Goal: Task Accomplishment & Management: Use online tool/utility

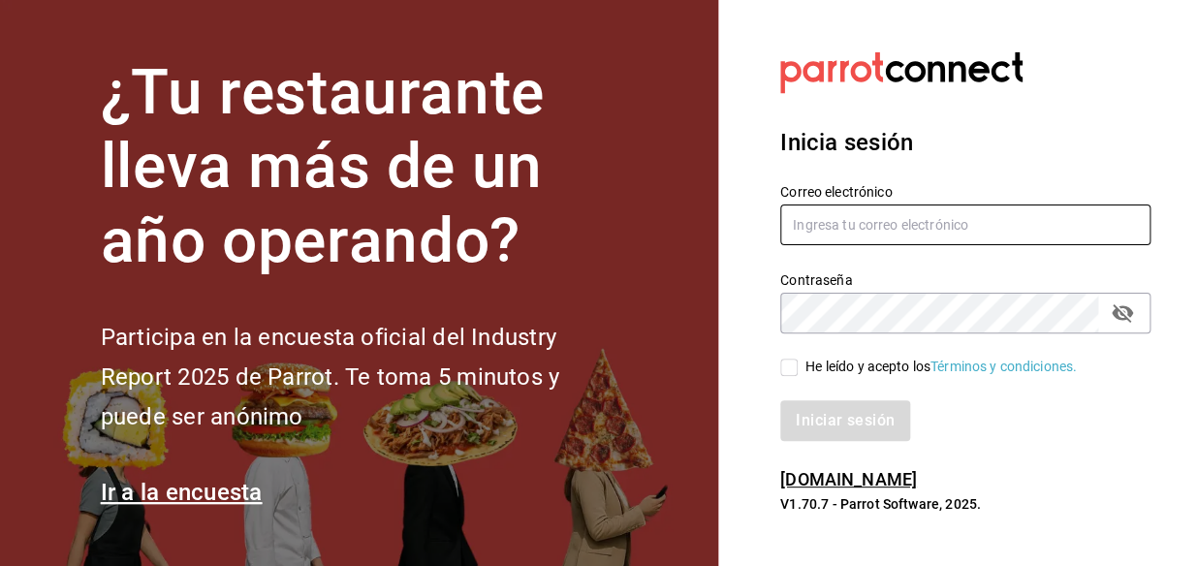
type input "Noe.espindola@costeno.com"
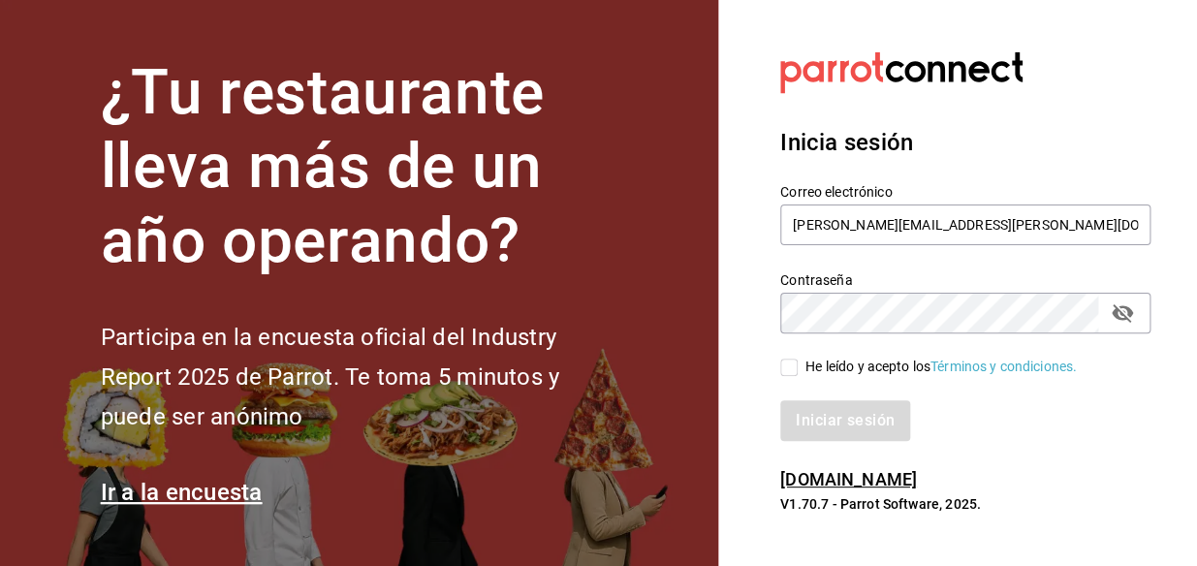
click at [785, 372] on input "He leído y acepto los Términos y condiciones." at bounding box center [788, 367] width 17 height 17
click at [827, 415] on button "Iniciar sesión" at bounding box center [846, 420] width 132 height 41
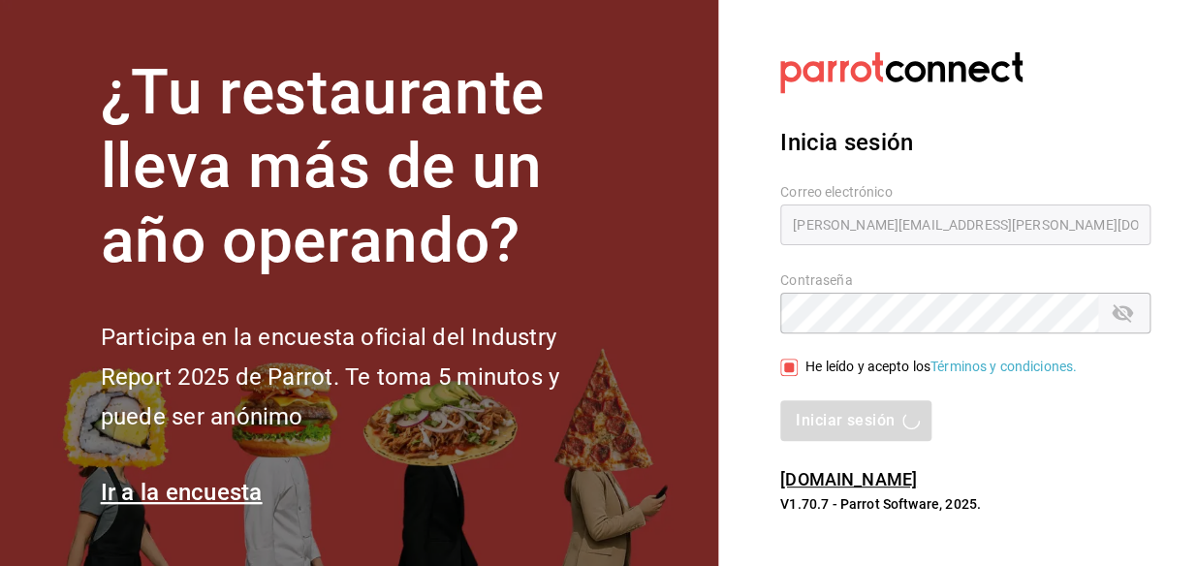
click at [794, 368] on input "He leído y acepto los Términos y condiciones." at bounding box center [788, 367] width 17 height 17
checkbox input "true"
click at [853, 441] on div "Inicia sesión Correo electrónico Noe.espindola@costeno.com Contraseña Contraseñ…" at bounding box center [965, 283] width 370 height 363
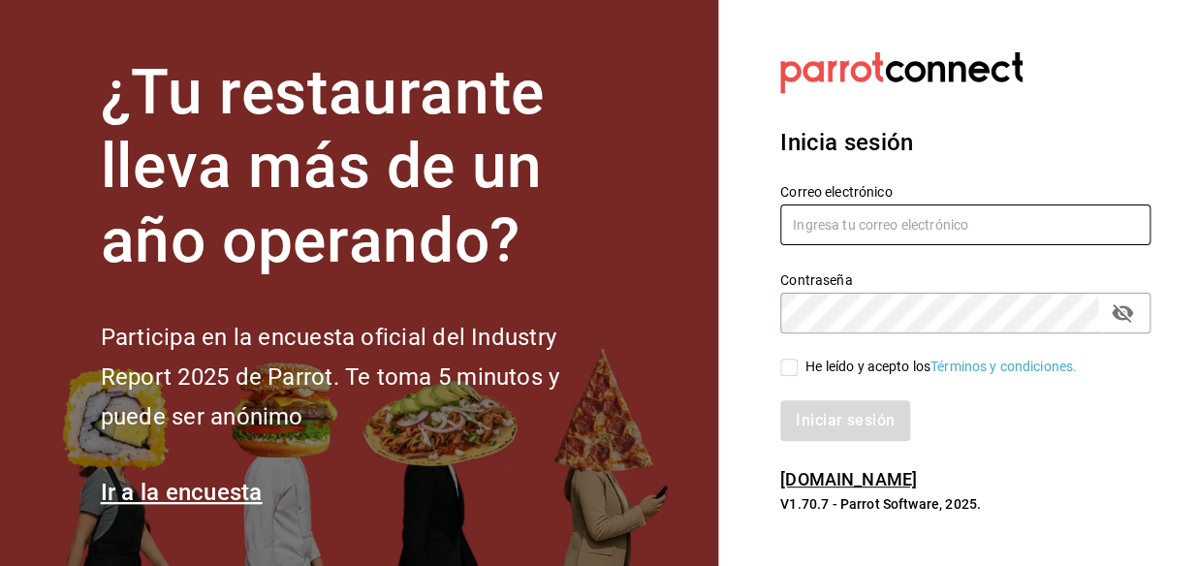
type input "Noe.espindola@costeno.com"
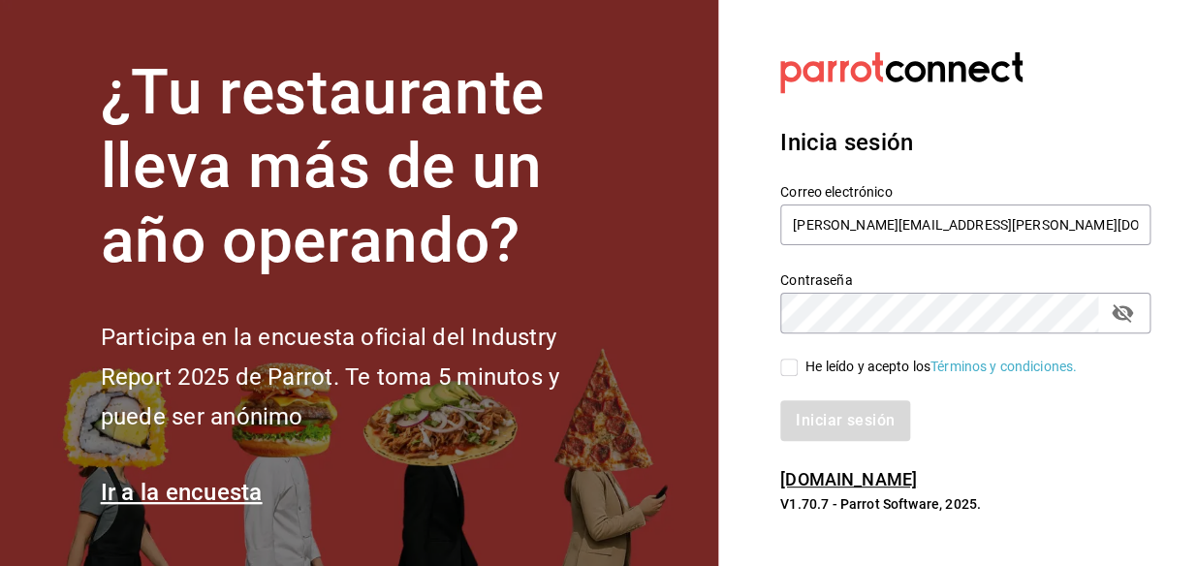
click at [789, 369] on input "He leído y acepto los Términos y condiciones." at bounding box center [788, 367] width 17 height 17
checkbox input "true"
click at [824, 425] on button "Iniciar sesión" at bounding box center [846, 420] width 132 height 41
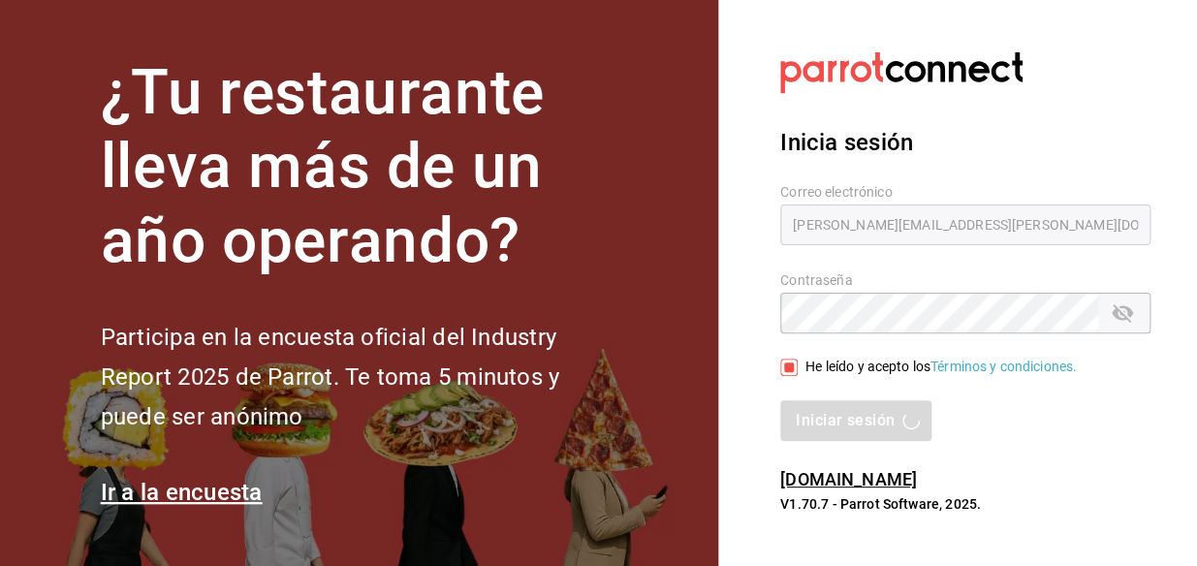
click at [796, 504] on p "V1.70.7 - Parrot Software, 2025." at bounding box center [965, 503] width 370 height 19
copy p "V1.70.7 - Parrot Software, 2025."
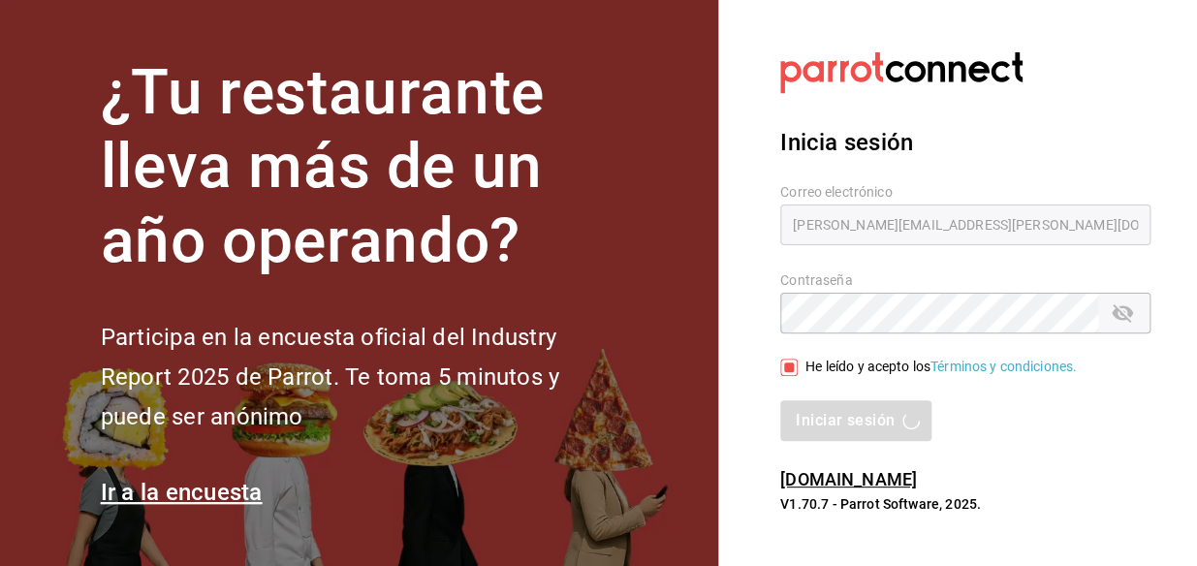
click at [989, 405] on div "Iniciar sesión" at bounding box center [965, 420] width 370 height 41
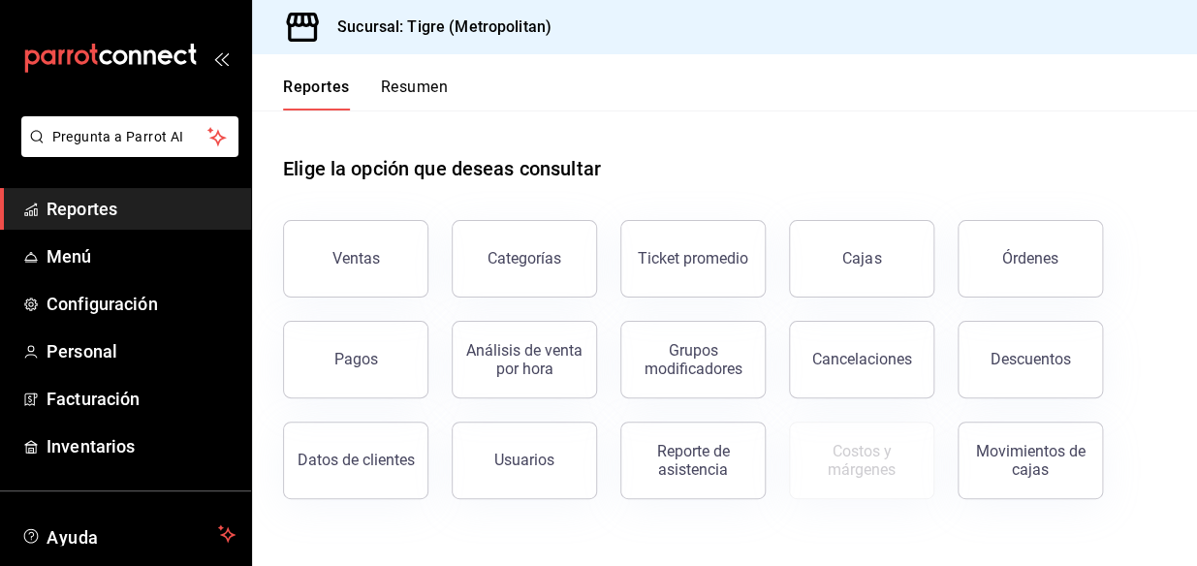
click at [391, 248] on button "Ventas" at bounding box center [355, 259] width 145 height 78
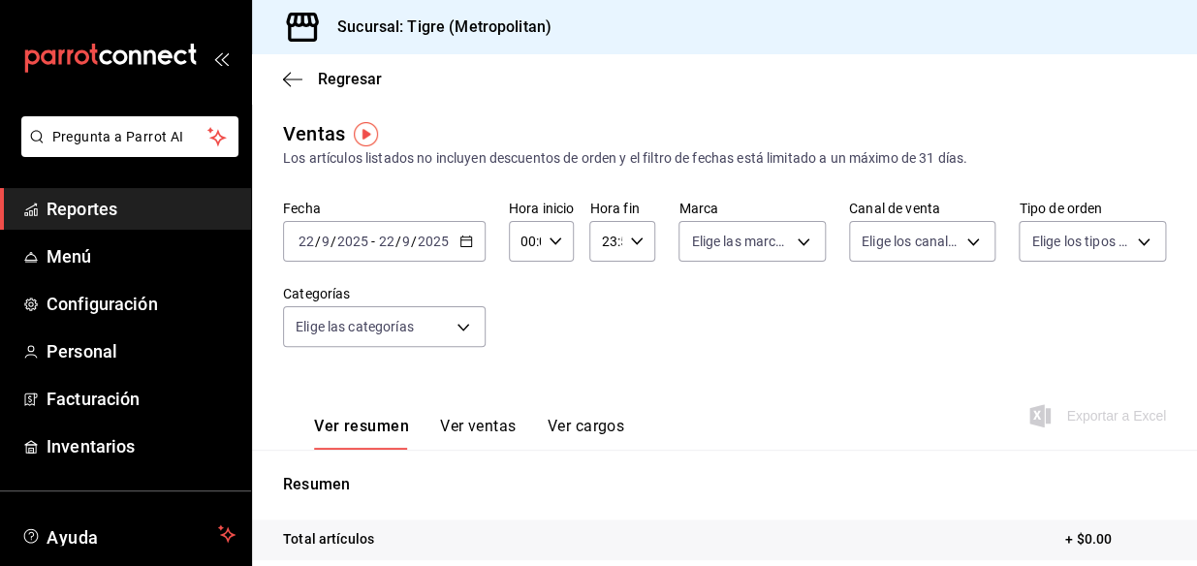
click at [468, 246] on \(Stroke\) "button" at bounding box center [466, 241] width 12 height 11
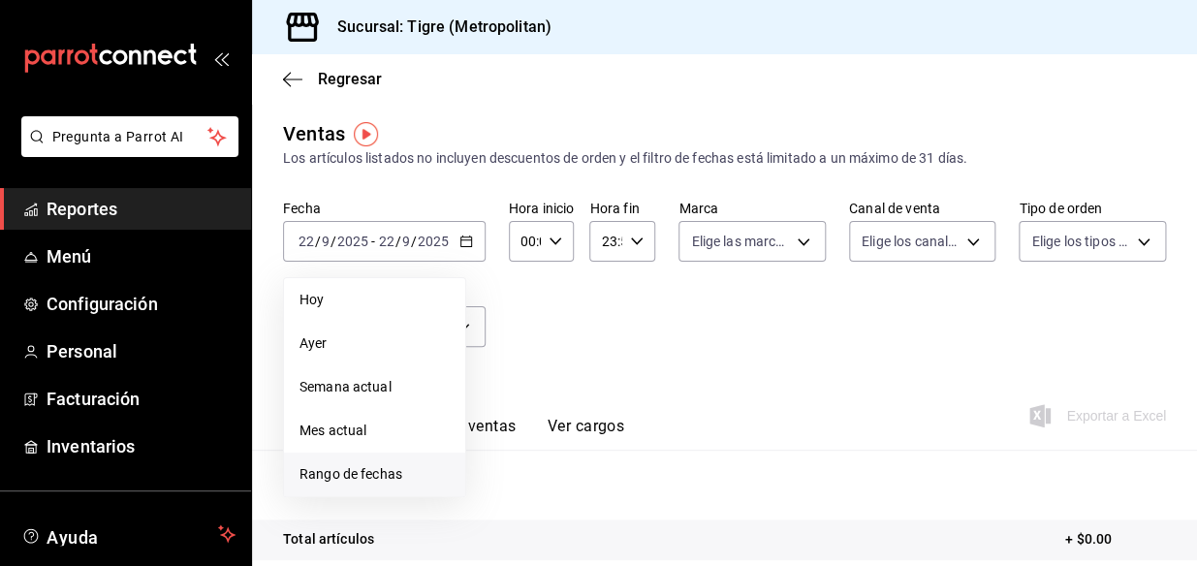
click at [329, 462] on li "Rango de fechas" at bounding box center [374, 475] width 181 height 44
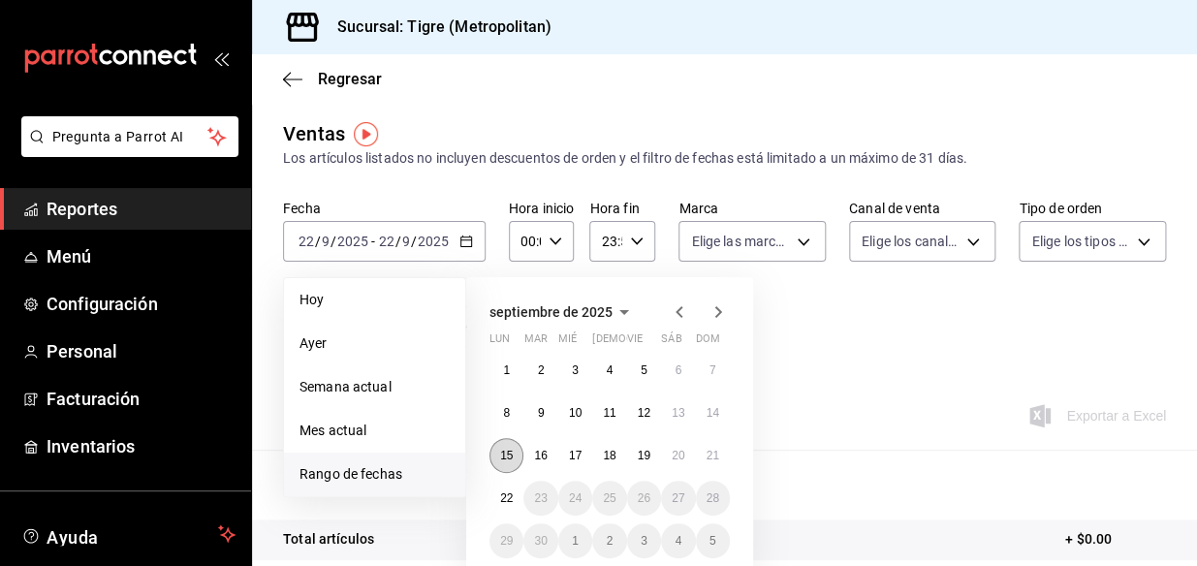
click at [508, 453] on abbr "15" at bounding box center [506, 456] width 13 height 14
click at [504, 486] on button "22" at bounding box center [506, 498] width 34 height 35
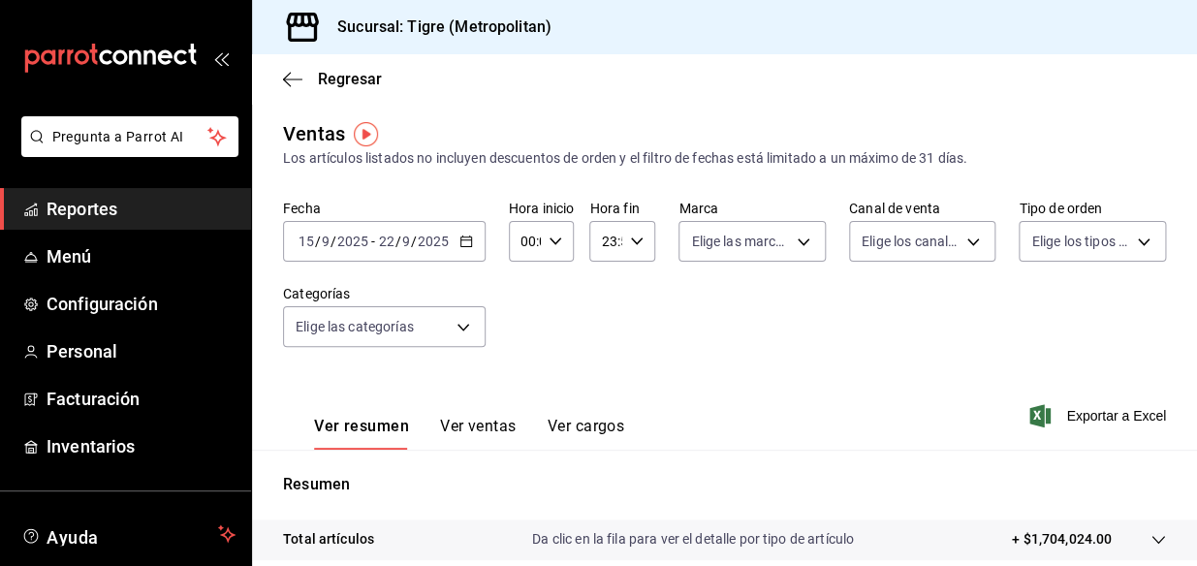
click at [552, 244] on icon "button" at bounding box center [556, 242] width 14 height 14
click at [514, 386] on button "02" at bounding box center [523, 383] width 25 height 39
type input "02:00"
click at [514, 386] on button "05" at bounding box center [523, 382] width 25 height 39
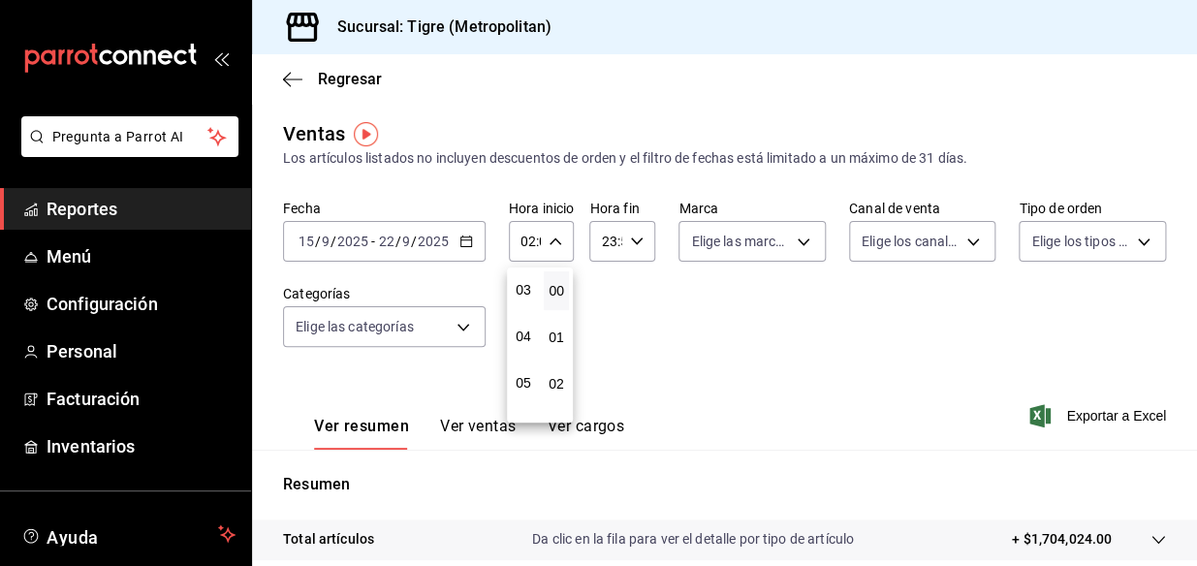
type input "05:00"
click at [638, 232] on div at bounding box center [598, 283] width 1197 height 566
click at [638, 232] on div "23:59 Hora fin" at bounding box center [622, 241] width 66 height 41
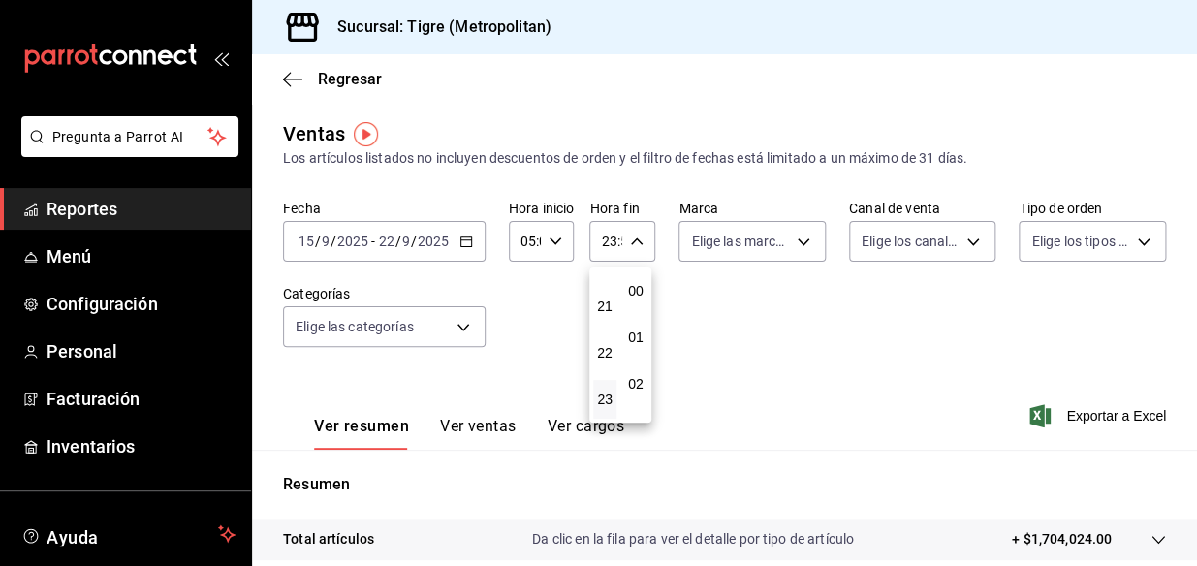
scroll to position [2655, 0]
click at [605, 306] on span "21" at bounding box center [605, 307] width 0 height 16
click at [601, 306] on button "04" at bounding box center [604, 318] width 23 height 39
type input "04:59"
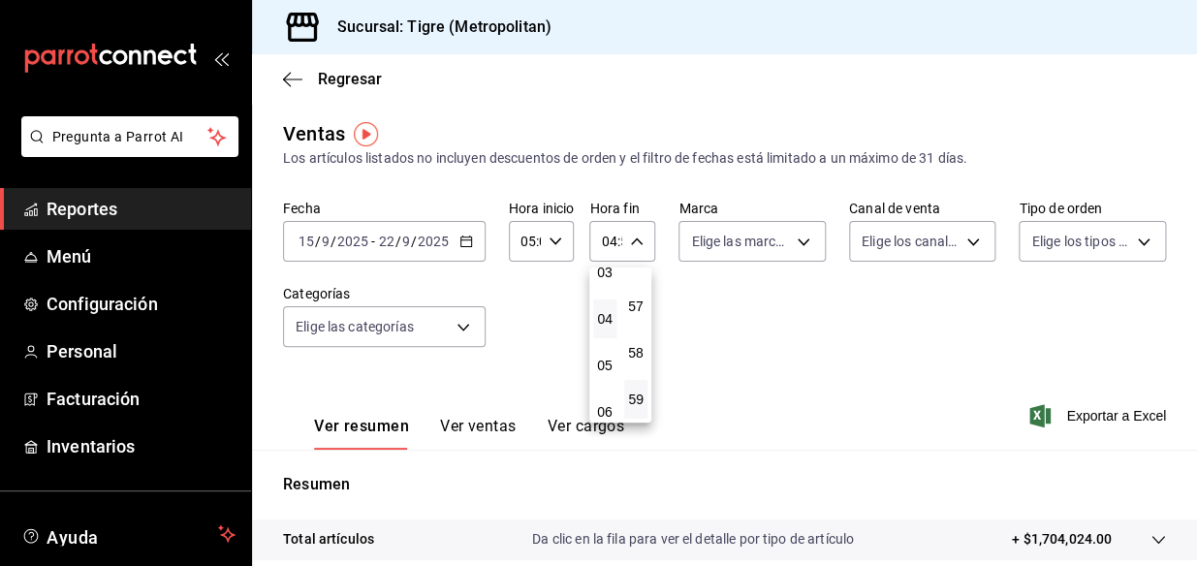
click at [798, 236] on div at bounding box center [598, 283] width 1197 height 566
click at [798, 236] on body "Pregunta a Parrot AI Reportes Menú Configuración Personal Facturación Inventari…" at bounding box center [598, 283] width 1197 height 566
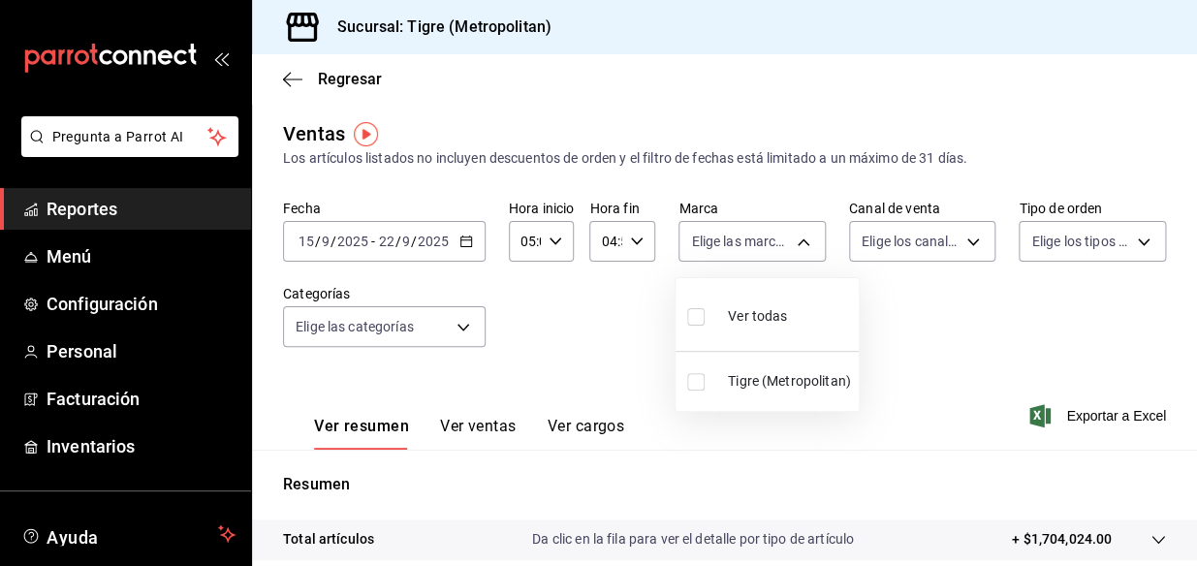
click at [693, 311] on input "checkbox" at bounding box center [695, 316] width 17 height 17
checkbox input "true"
type input "d2a20516-989b-40fe-838d-c8b0b31ef0ff"
checkbox input "true"
click at [964, 240] on div at bounding box center [598, 283] width 1197 height 566
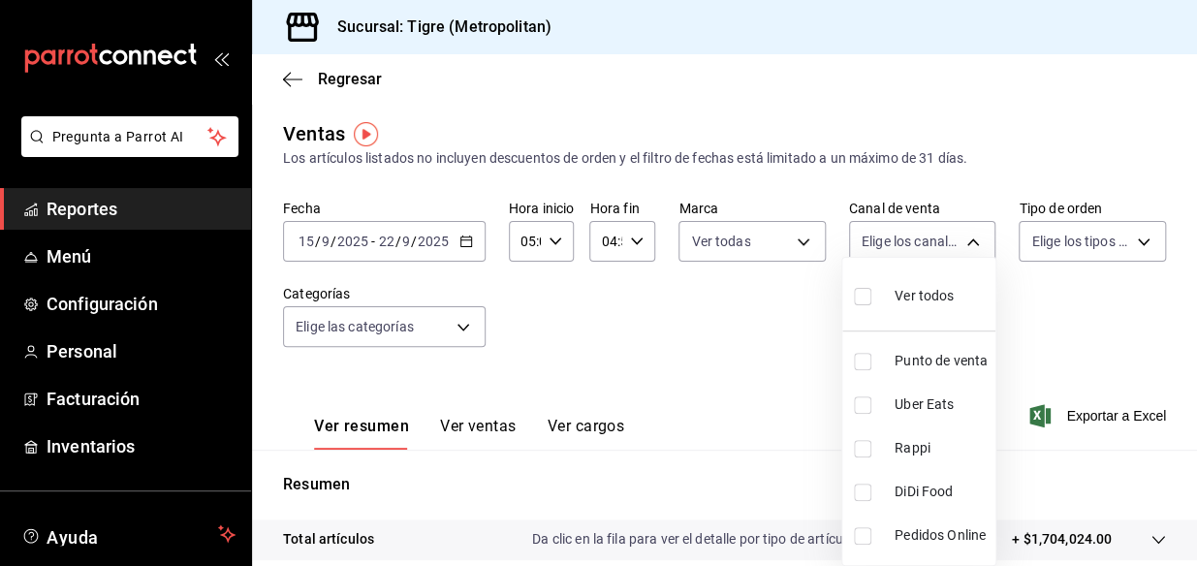
click at [964, 240] on body "Pregunta a Parrot AI Reportes Menú Configuración Personal Facturación Inventari…" at bounding box center [598, 283] width 1197 height 566
click at [868, 297] on input "checkbox" at bounding box center [862, 296] width 17 height 17
checkbox input "true"
type input "PARROT,UBER_EATS,RAPPI,DIDI_FOOD,ONLINE"
checkbox input "true"
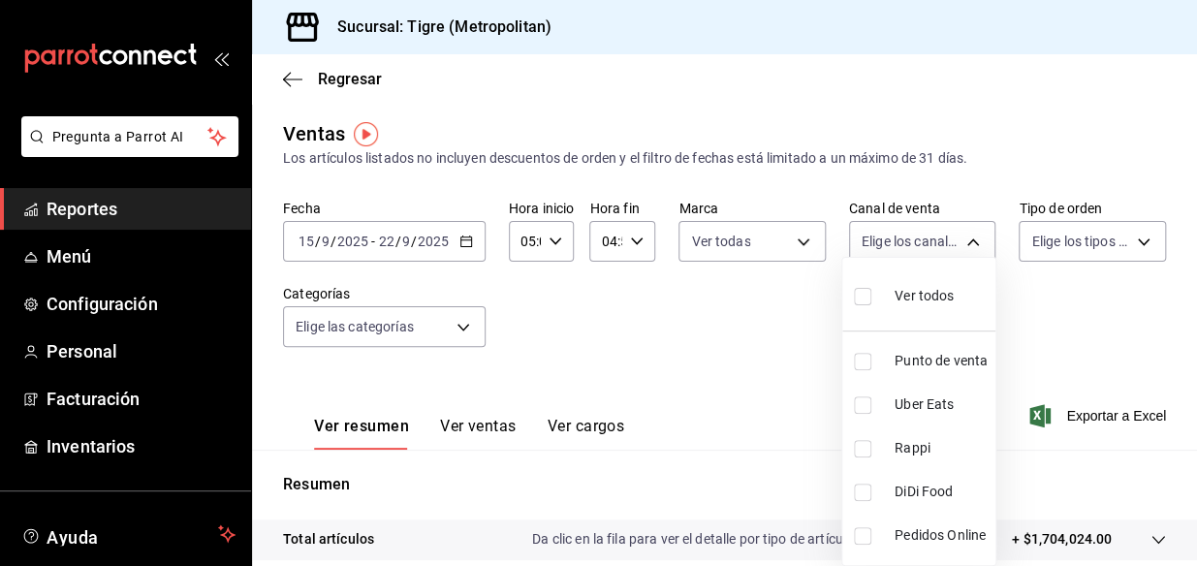
checkbox input "true"
click at [1134, 236] on div at bounding box center [598, 283] width 1197 height 566
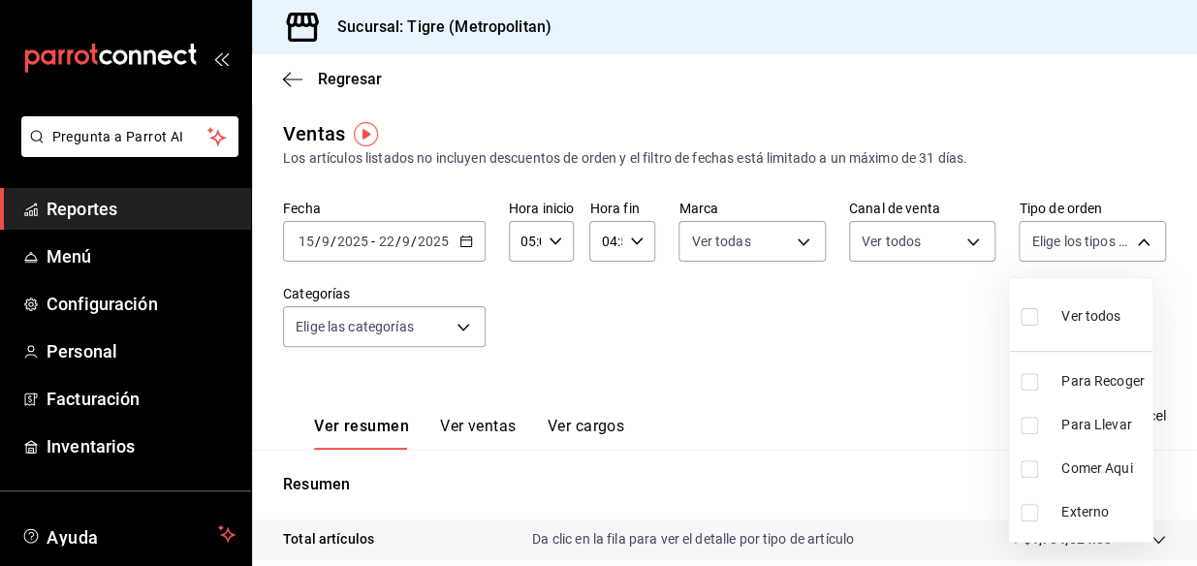
click at [1134, 236] on body "Pregunta a Parrot AI Reportes Menú Configuración Personal Facturación Inventari…" at bounding box center [598, 283] width 1197 height 566
click at [1031, 308] on input "checkbox" at bounding box center [1029, 316] width 17 height 17
checkbox input "true"
type input "f7df4de8-9964-48c4-9e53-dd040d652eda,4cfece08-abf2-465c-953c-59dc98a97bb2,5a16a…"
checkbox input "true"
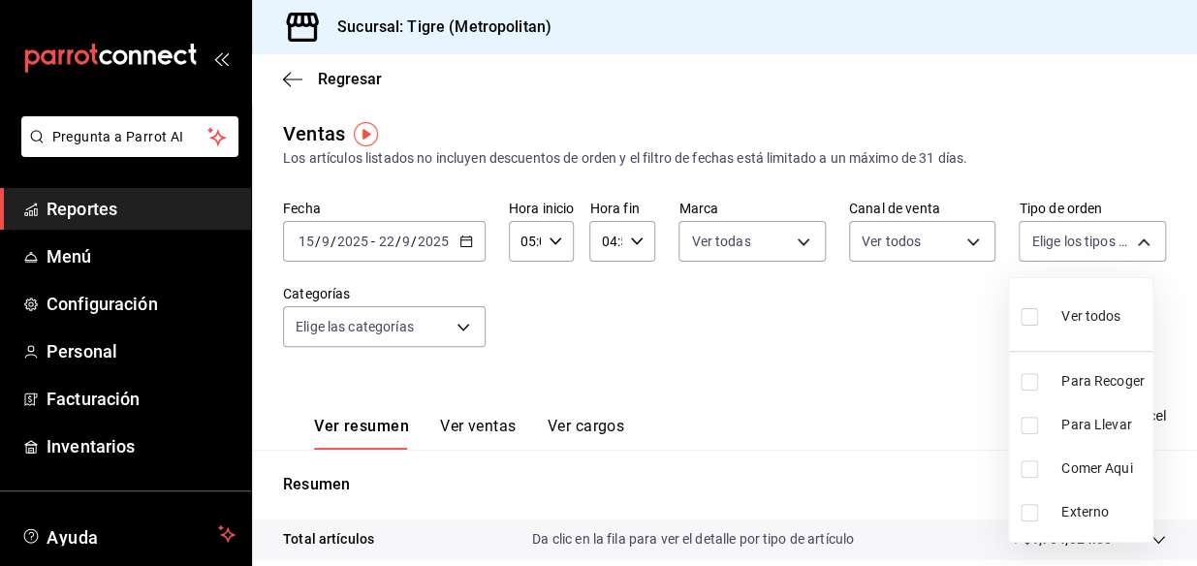
checkbox input "true"
click at [772, 321] on div at bounding box center [598, 283] width 1197 height 566
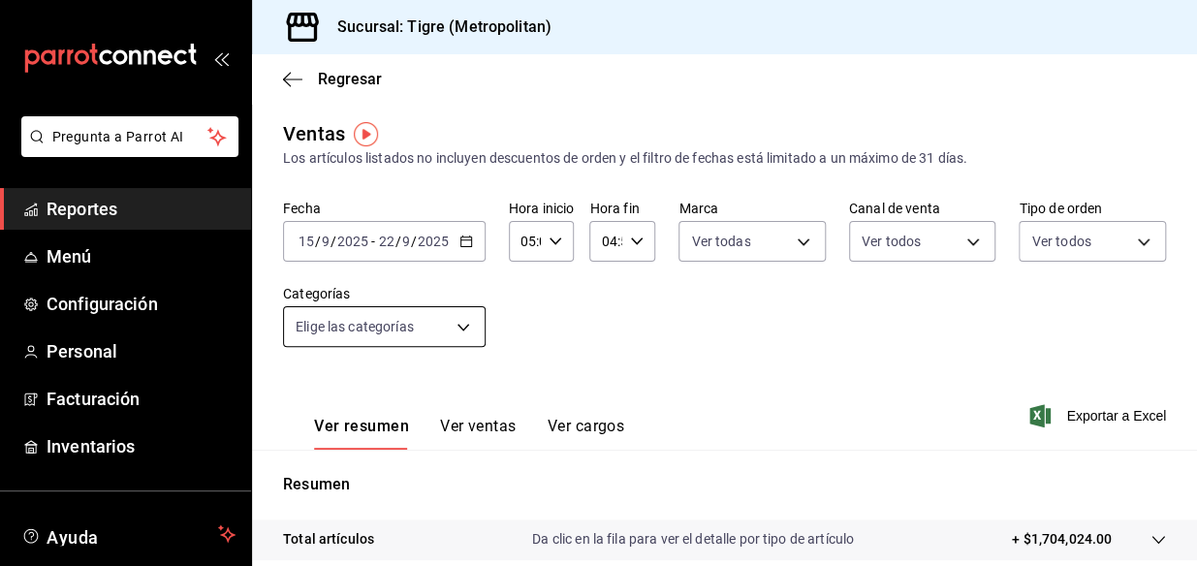
click at [463, 323] on body "Pregunta a Parrot AI Reportes Menú Configuración Personal Facturación Inventari…" at bounding box center [598, 283] width 1197 height 566
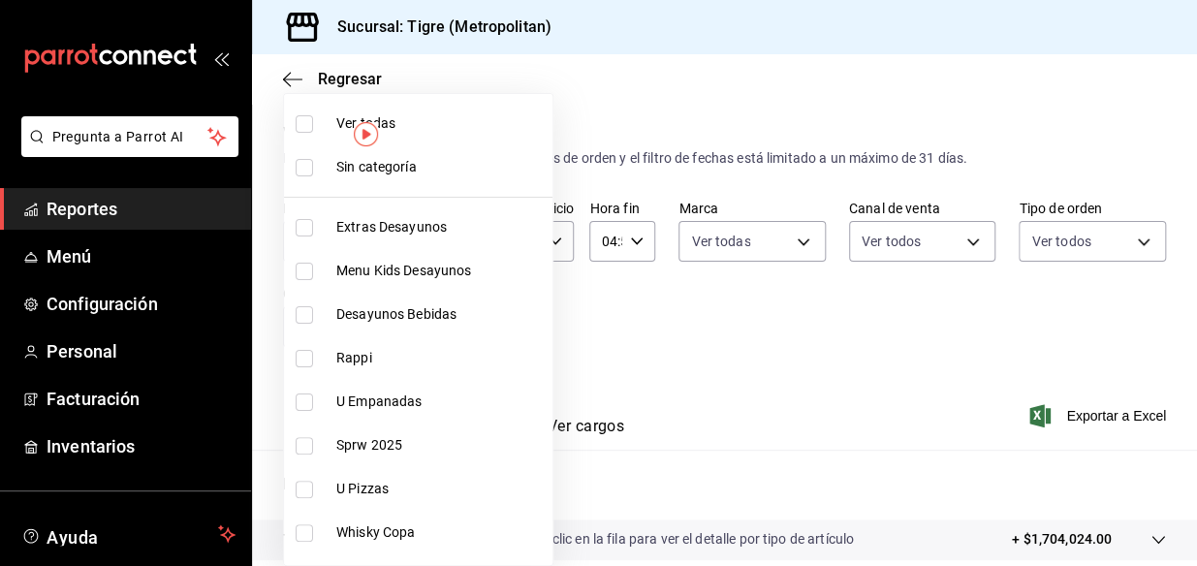
click at [309, 123] on input "checkbox" at bounding box center [304, 123] width 17 height 17
checkbox input "true"
type input "95de3a49-3e71-4222-9a00-2b077991daeb,0ce31c32-a5a6-498b-be74-31ce48fb35ae,30be1…"
checkbox input "true"
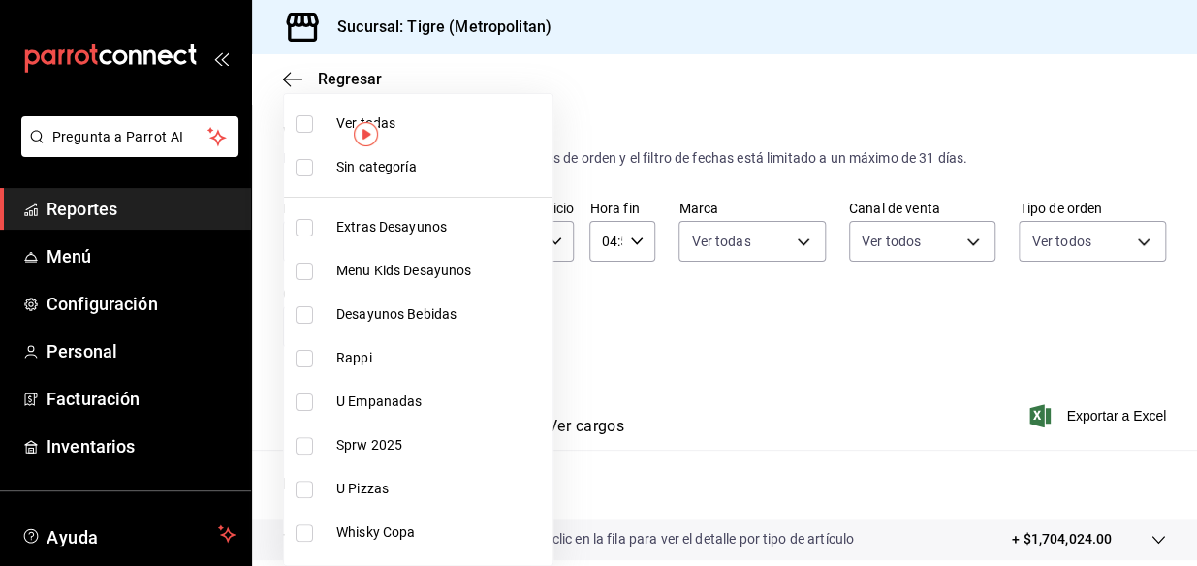
checkbox input "true"
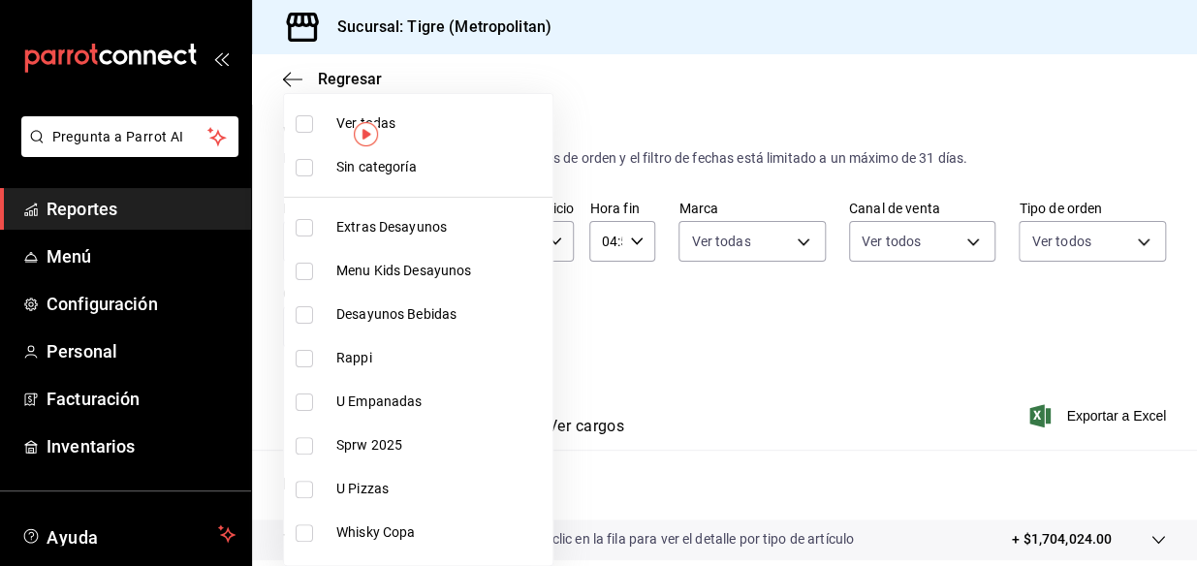
checkbox input "true"
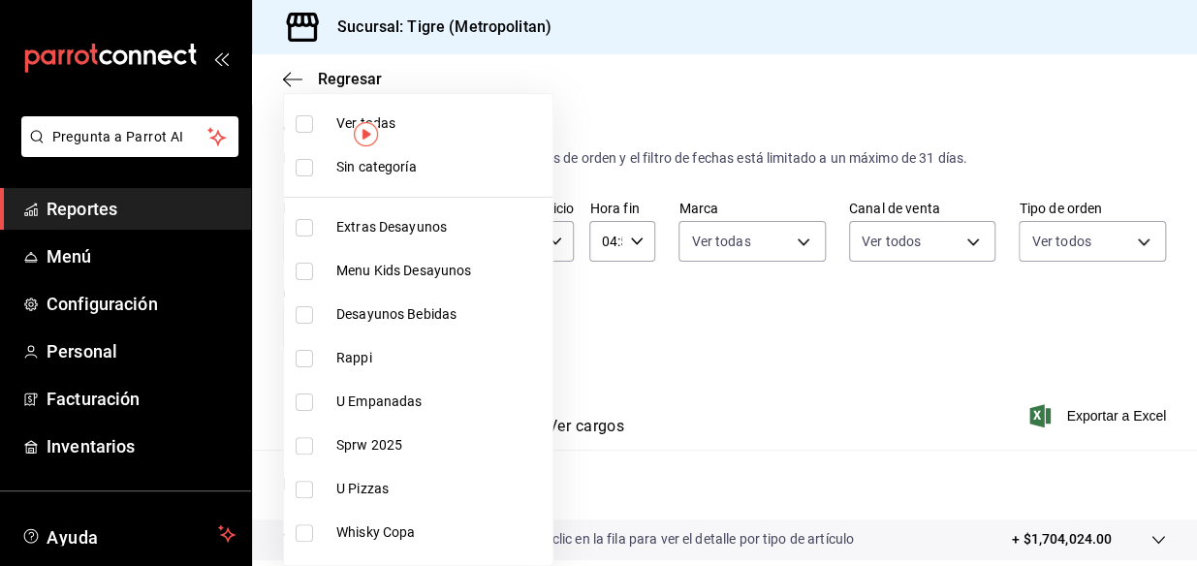
checkbox input "true"
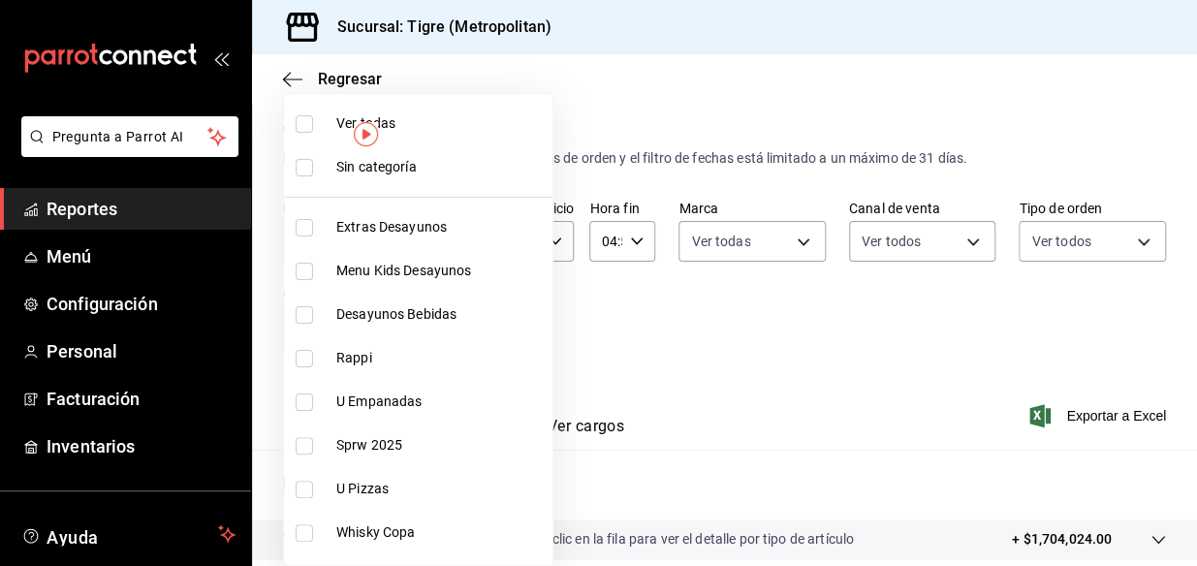
checkbox input "true"
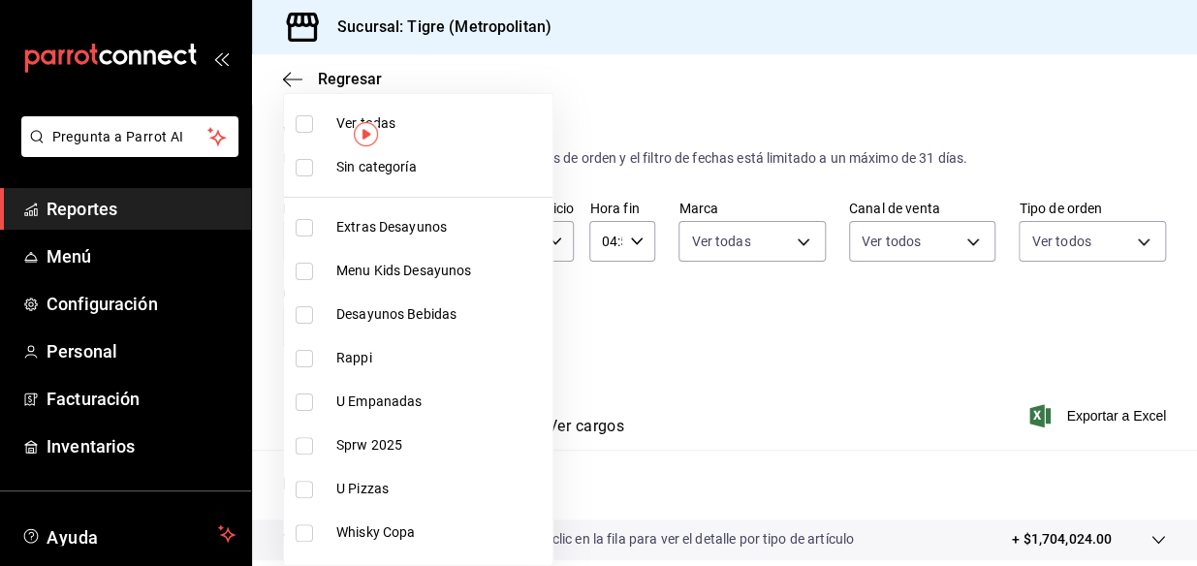
checkbox input "true"
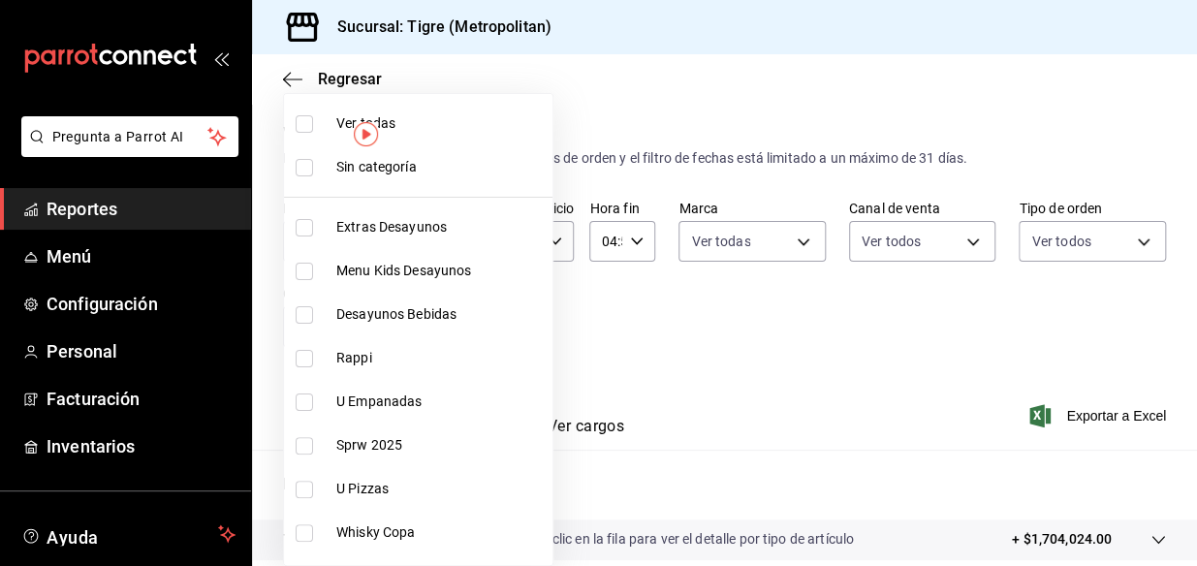
checkbox input "true"
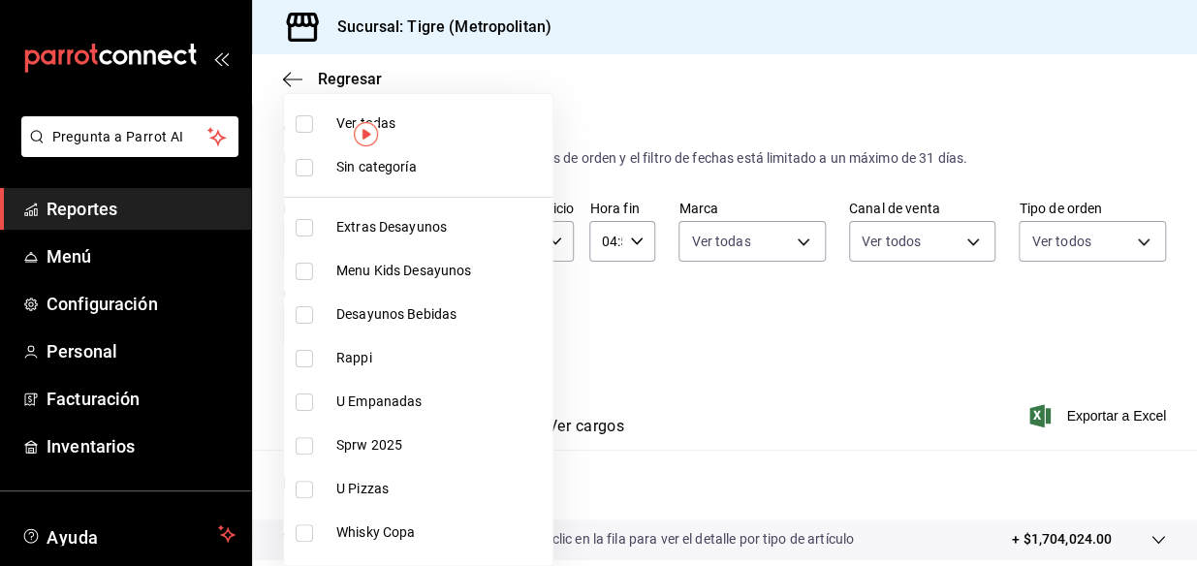
checkbox input "true"
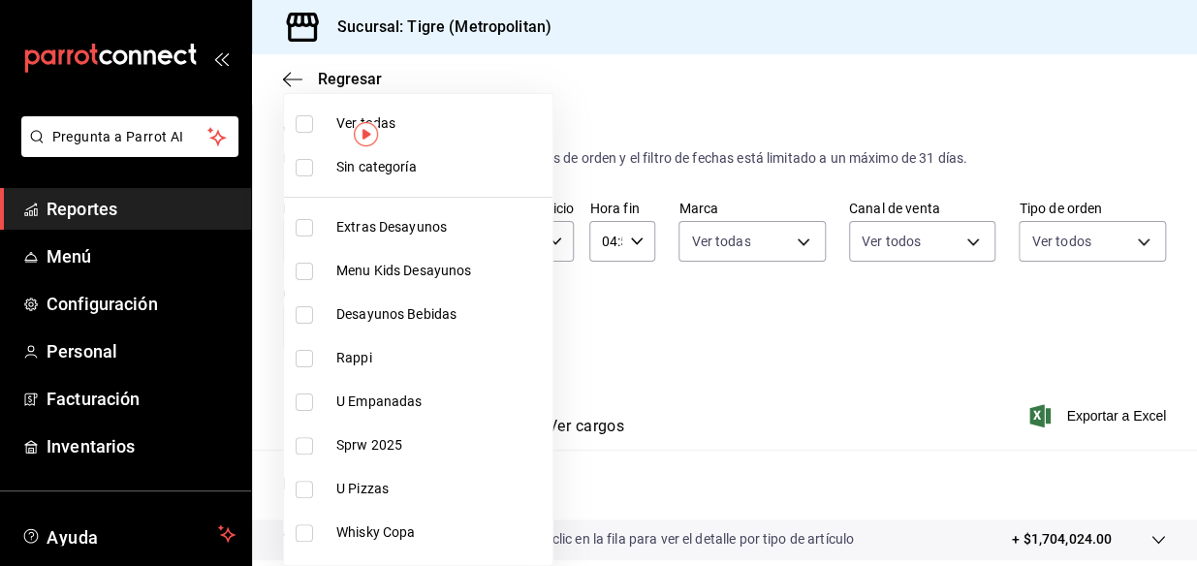
checkbox input "true"
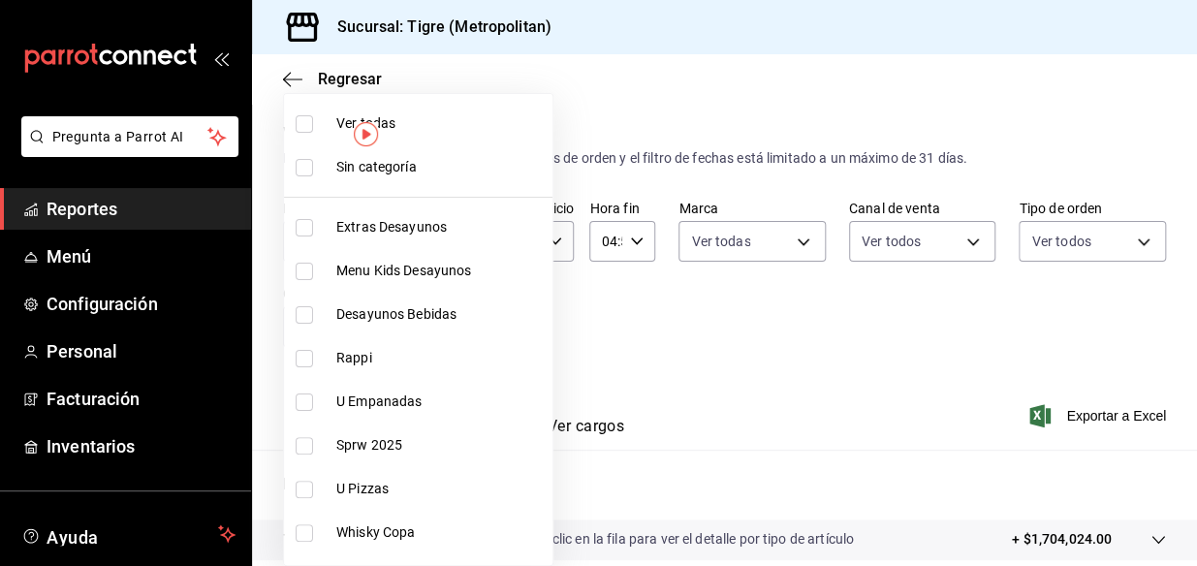
checkbox input "true"
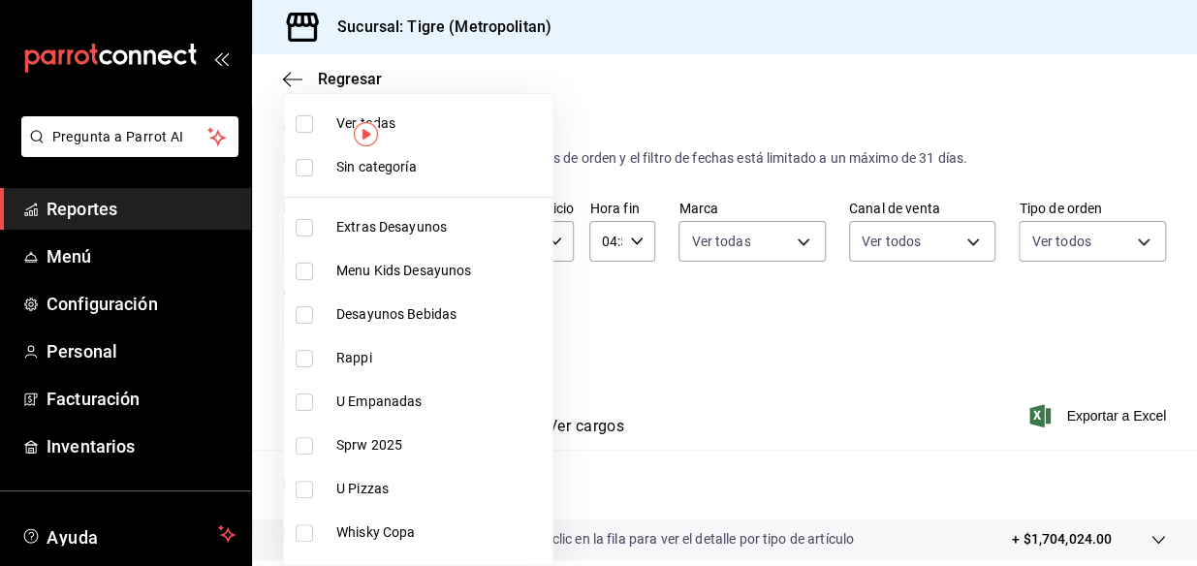
checkbox input "true"
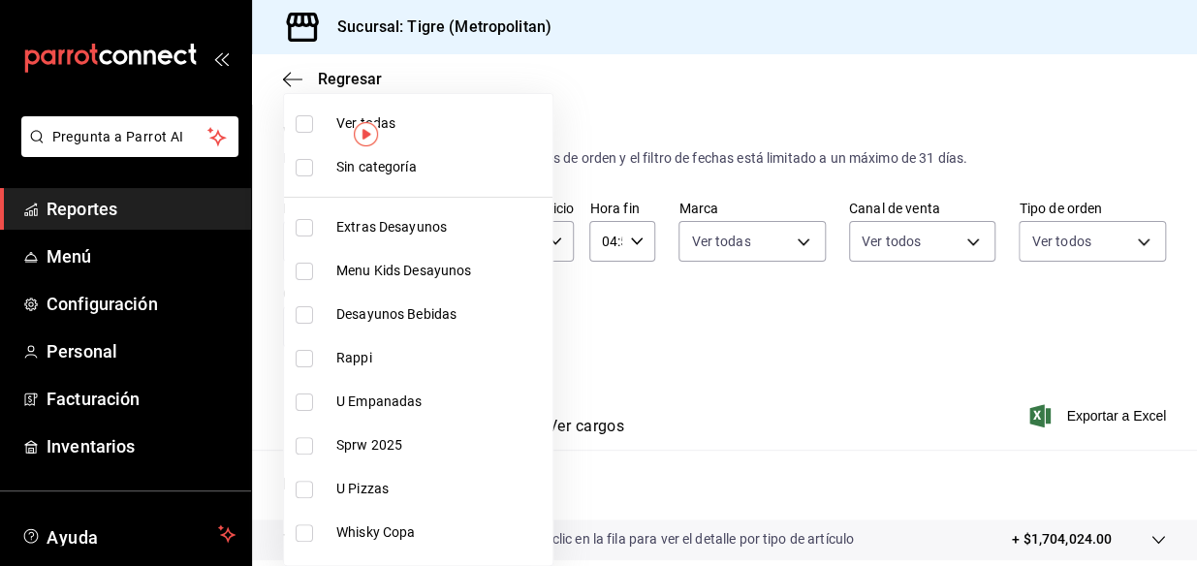
checkbox input "true"
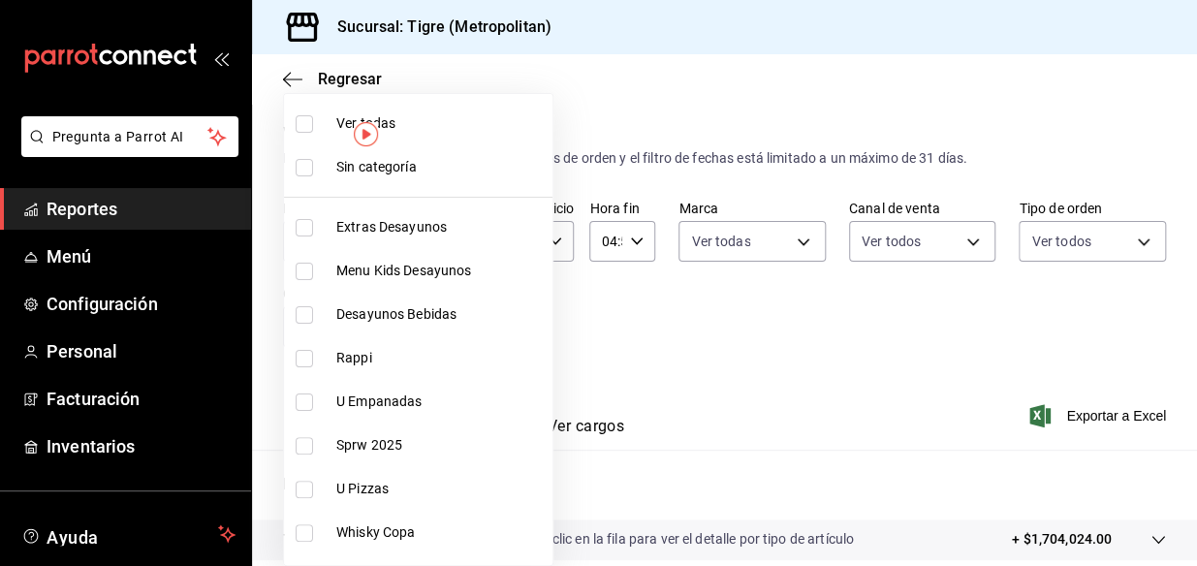
checkbox input "true"
click at [303, 163] on input "checkbox" at bounding box center [304, 167] width 17 height 17
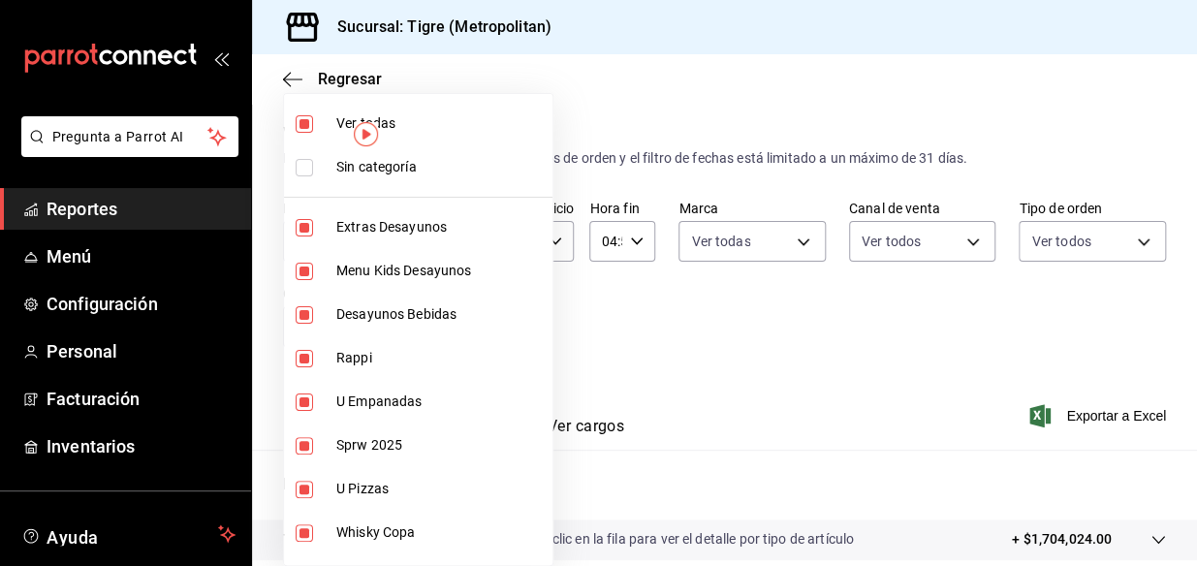
checkbox input "true"
click at [704, 337] on div at bounding box center [598, 283] width 1197 height 566
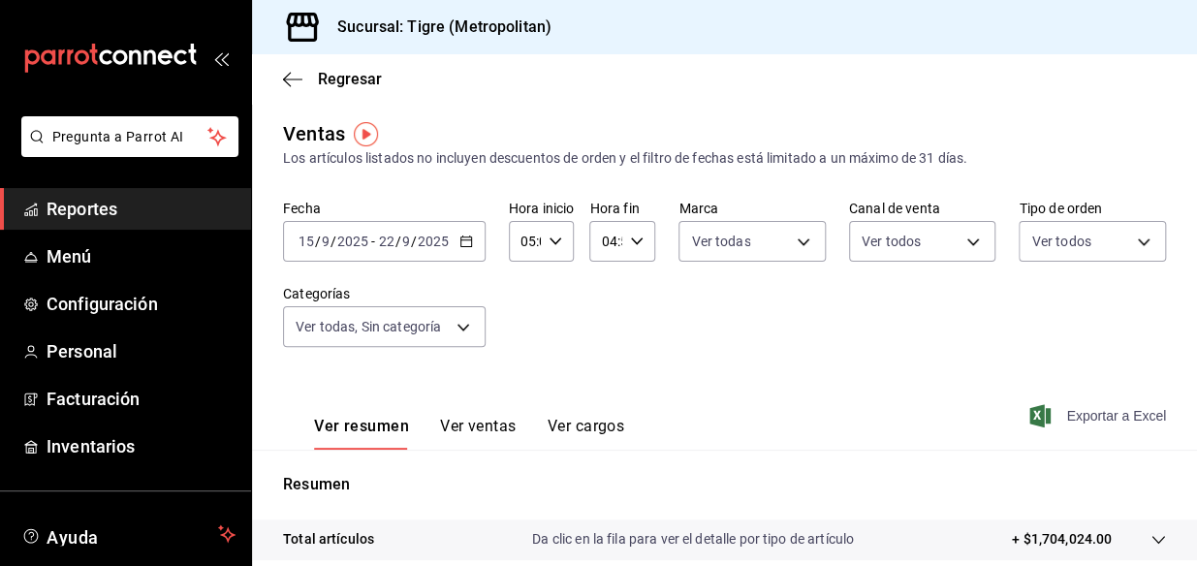
click at [1057, 419] on span "Exportar a Excel" at bounding box center [1099, 415] width 133 height 23
